Goal: Task Accomplishment & Management: Manage account settings

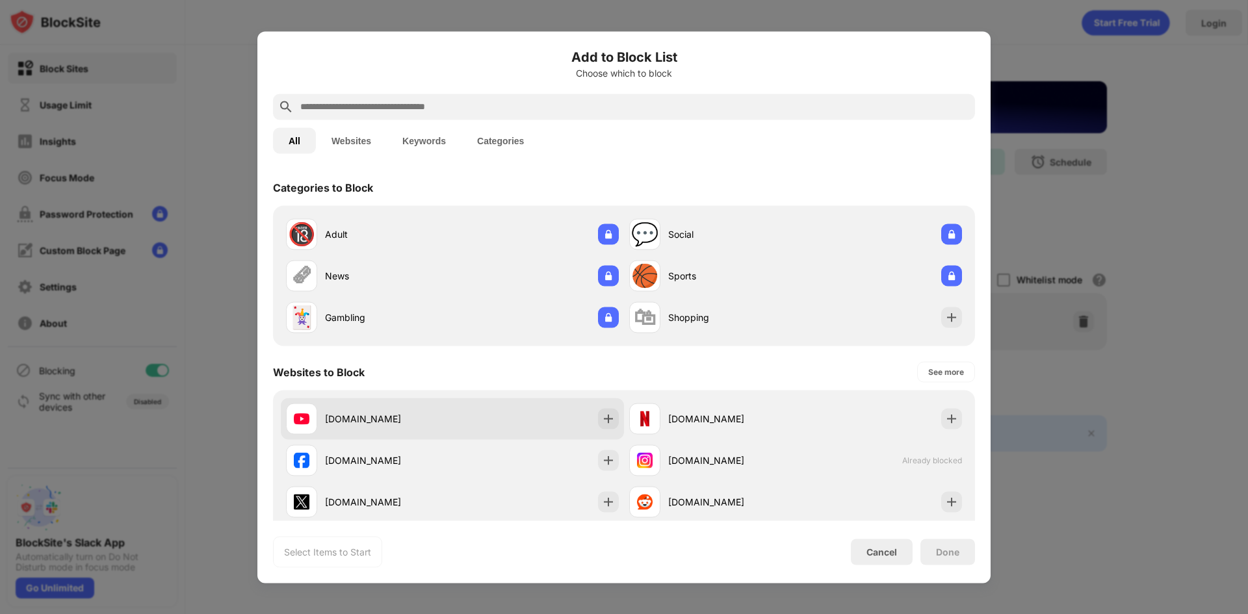
click at [472, 420] on div "[DOMAIN_NAME]" at bounding box center [452, 419] width 343 height 42
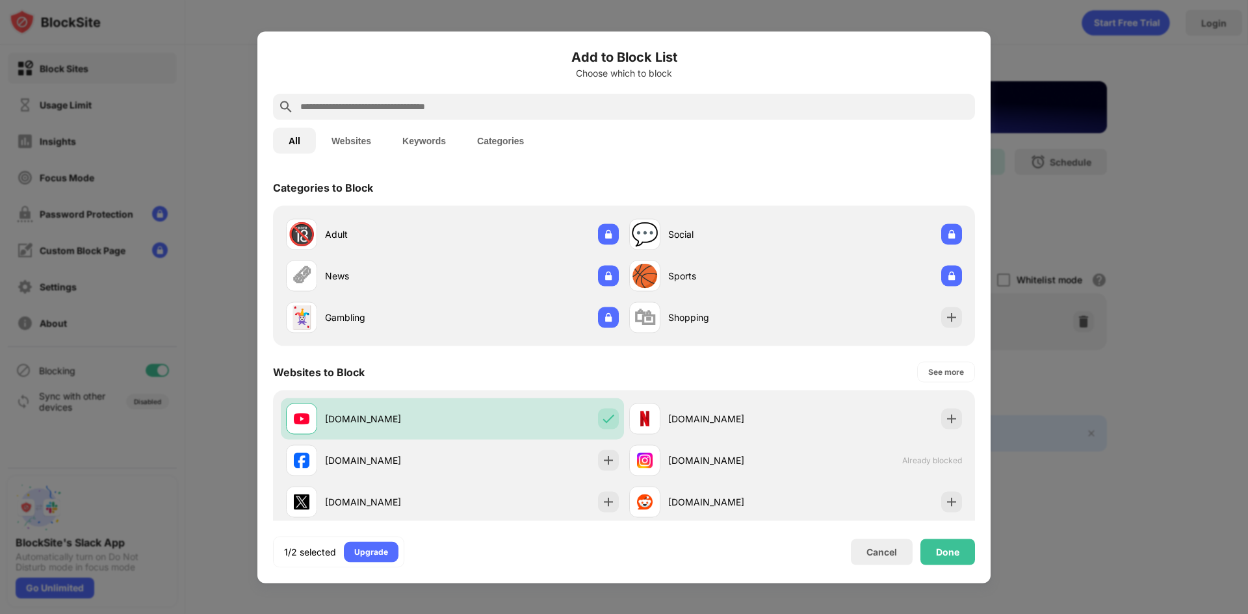
click at [936, 567] on div "Add to Block List Choose which to block All Websites Keywords Categories Catego…" at bounding box center [623, 307] width 733 height 552
click at [938, 557] on div "Done" at bounding box center [947, 552] width 55 height 26
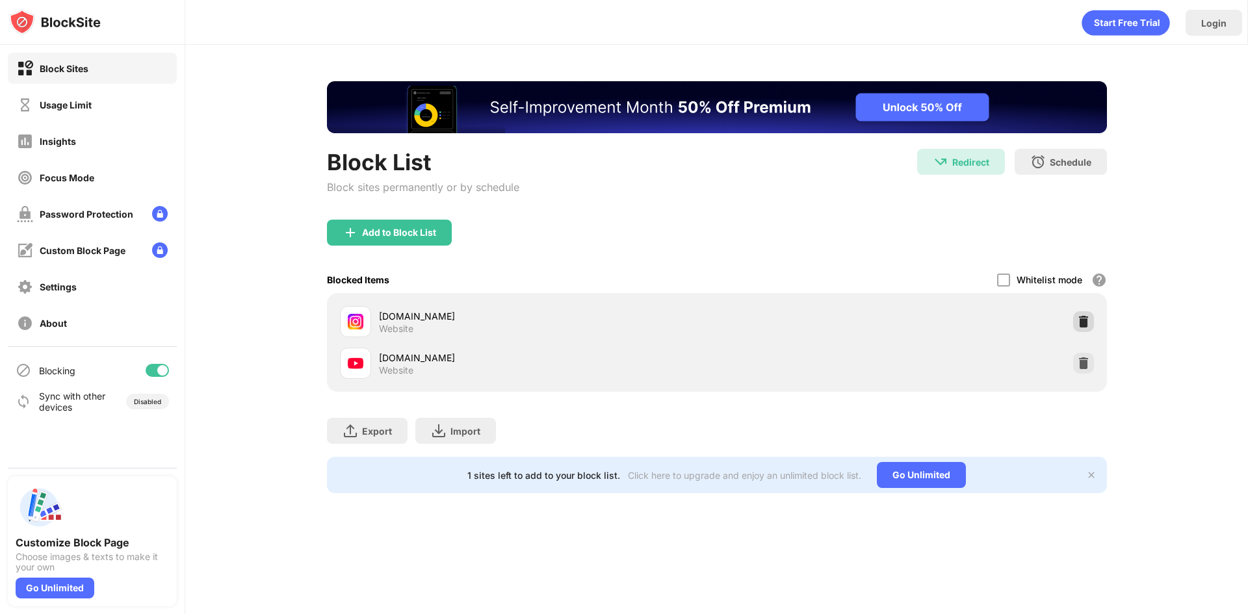
click at [1086, 322] on img at bounding box center [1083, 321] width 13 height 13
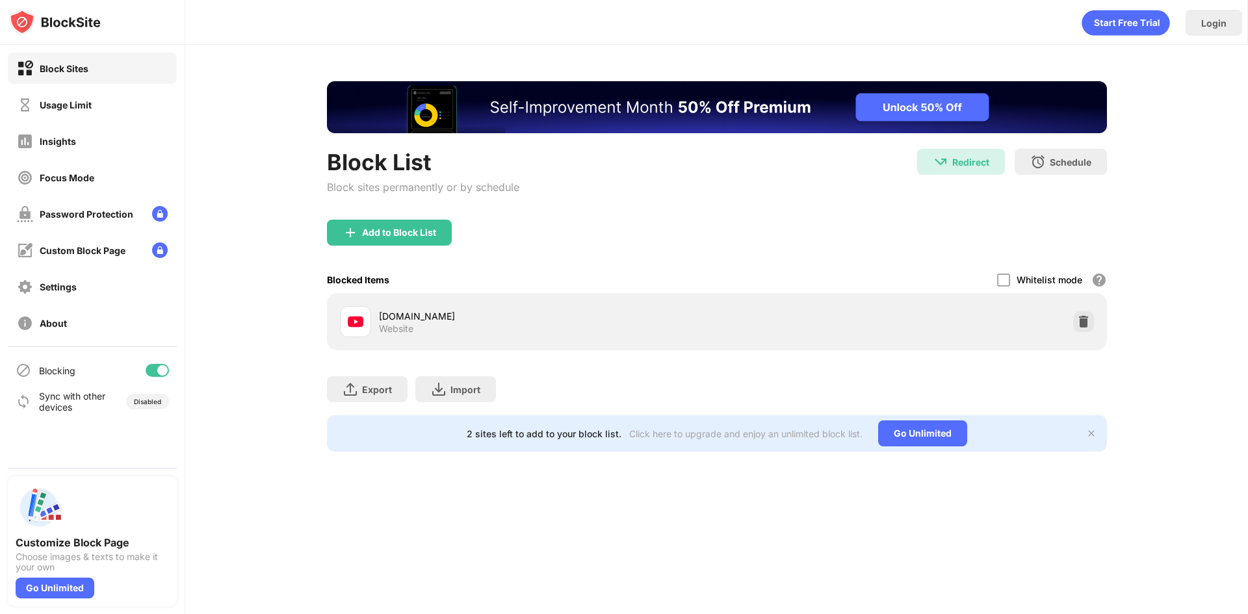
click at [1067, 317] on div "youtube.com Website" at bounding box center [717, 322] width 764 height 42
click at [1080, 322] on img at bounding box center [1083, 321] width 13 height 13
